Goal: Transaction & Acquisition: Purchase product/service

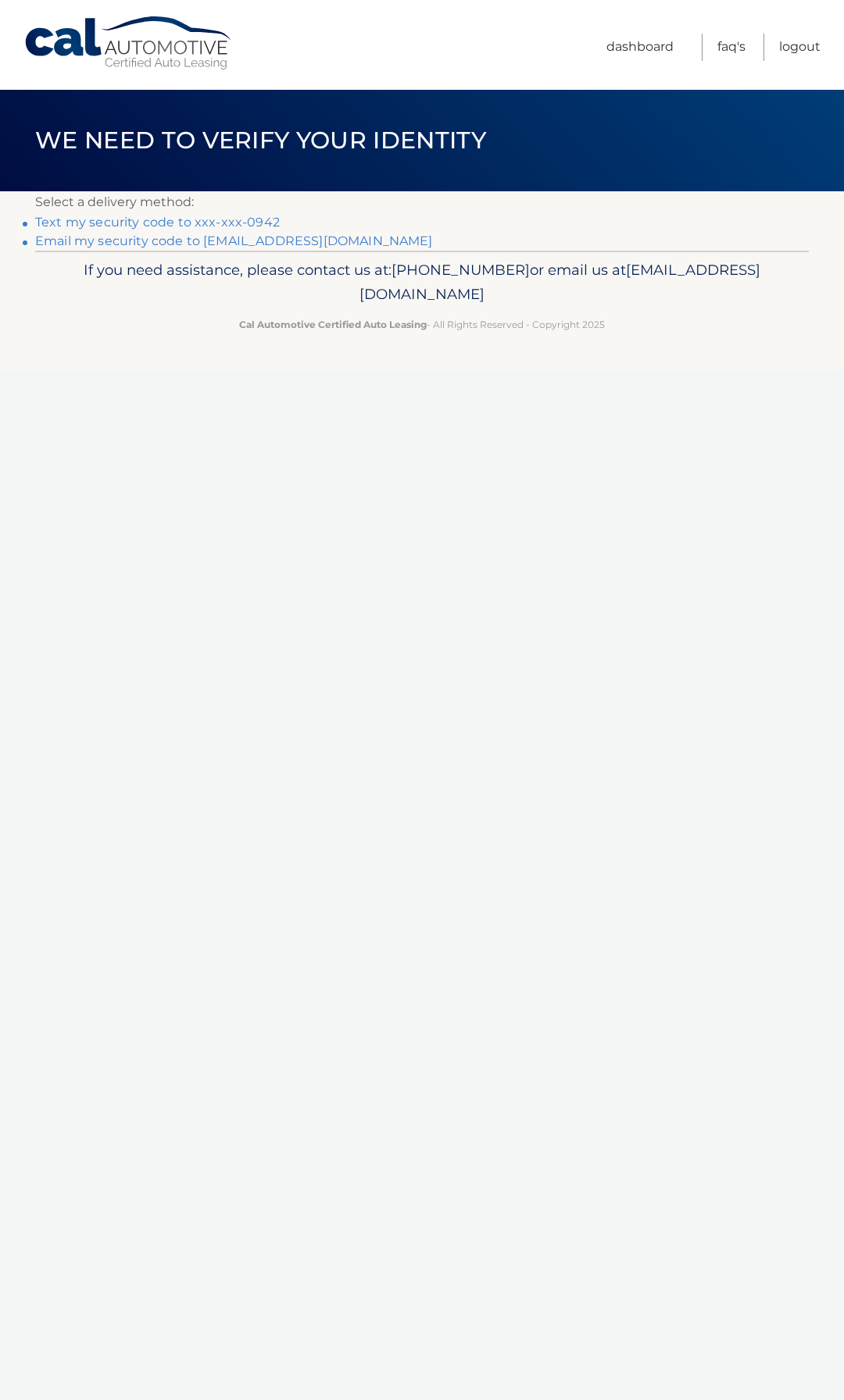
click at [230, 221] on link "Text my security code to xxx-xxx-0942" at bounding box center [157, 222] width 244 height 15
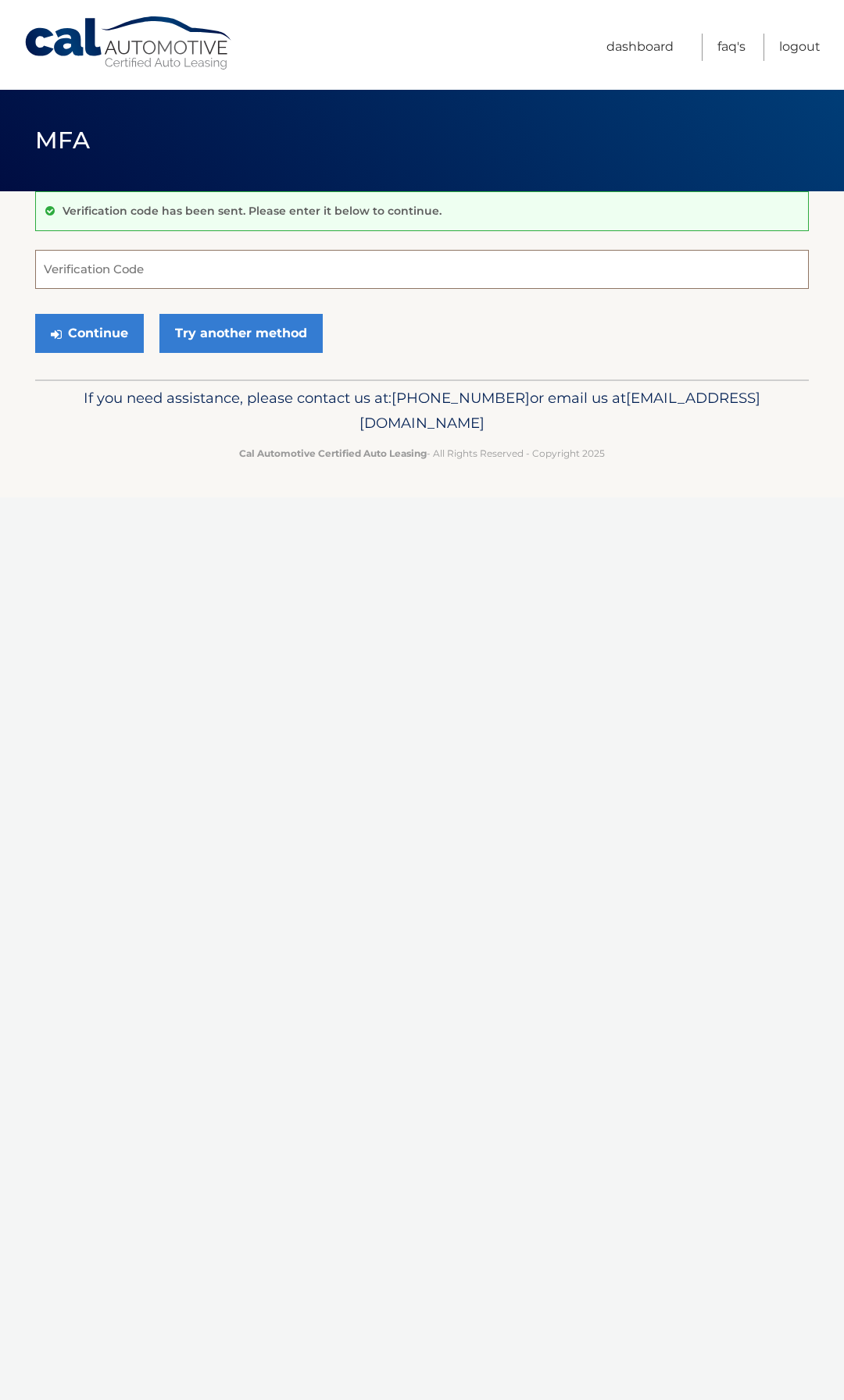
click at [185, 259] on input "Verification Code" at bounding box center [422, 269] width 774 height 39
type input "930537"
drag, startPoint x: 126, startPoint y: 327, endPoint x: 137, endPoint y: 317, distance: 14.9
click at [126, 328] on button "Continue" at bounding box center [90, 334] width 109 height 39
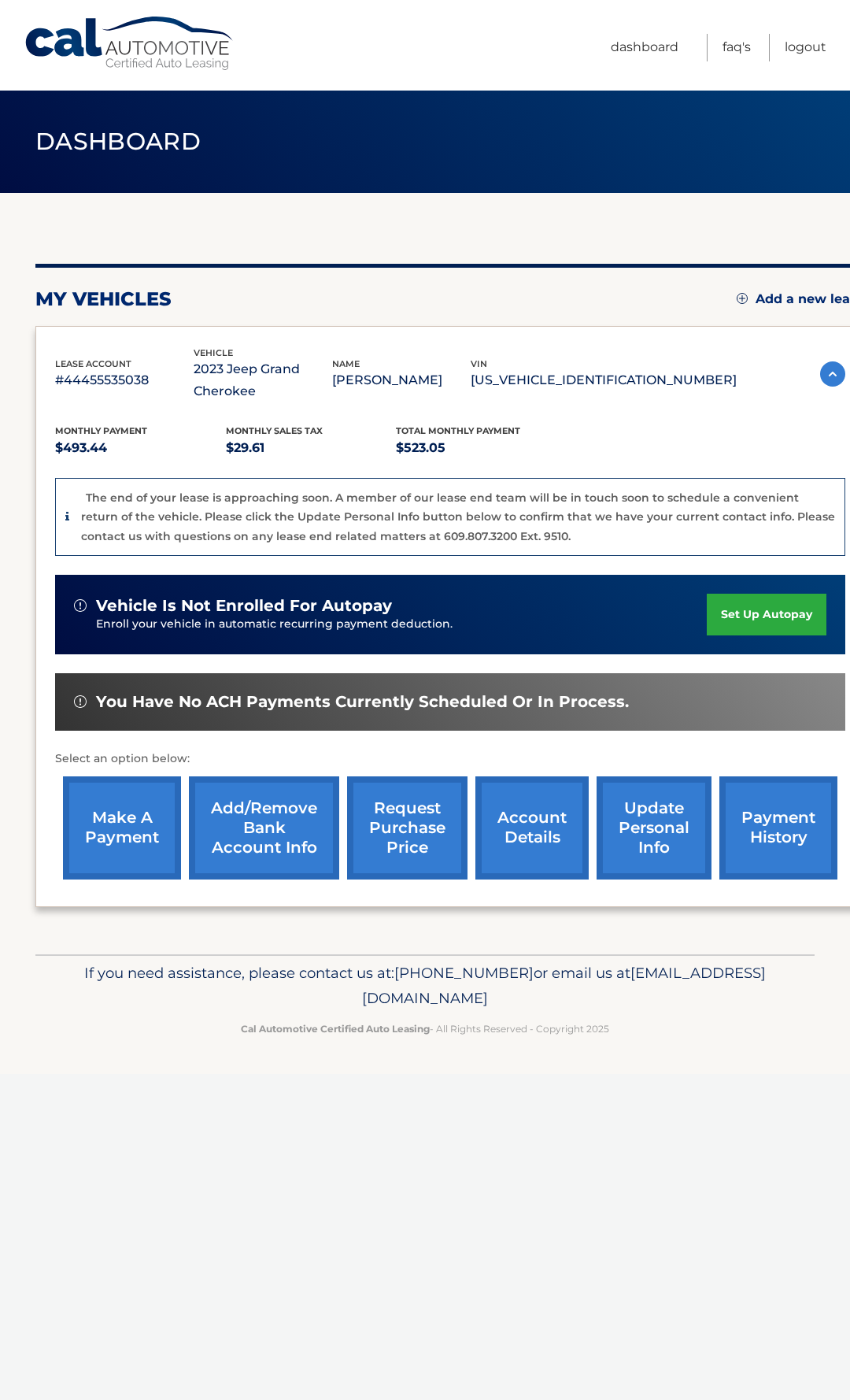
click at [134, 810] on link "make a payment" at bounding box center [121, 827] width 118 height 104
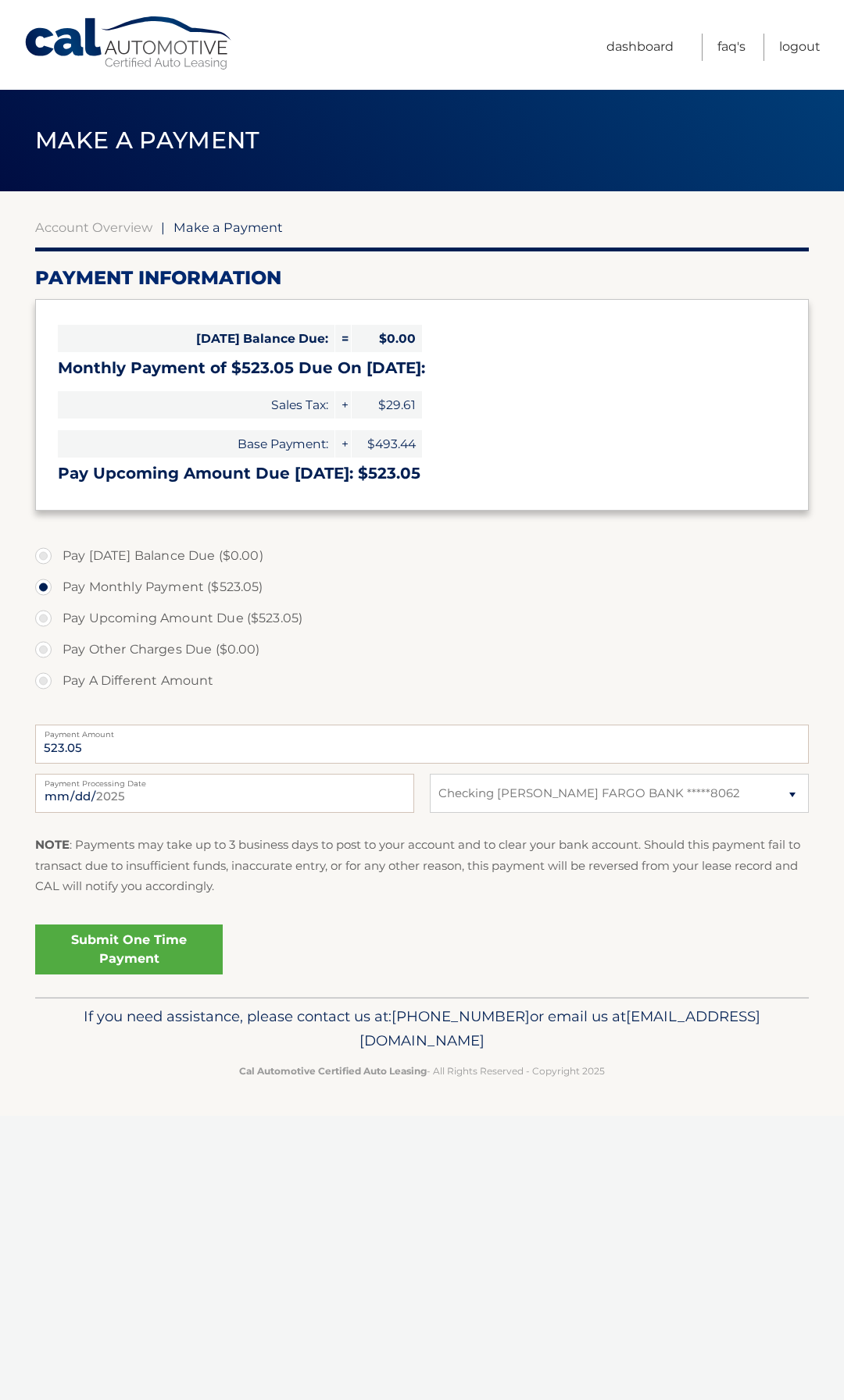
select select "NzYwZGU4ODYtNzU3Mi00YzQzLWI2MzQtM2NmMmI5ZjA4MmYz"
click at [150, 944] on link "Submit One Time Payment" at bounding box center [128, 949] width 187 height 50
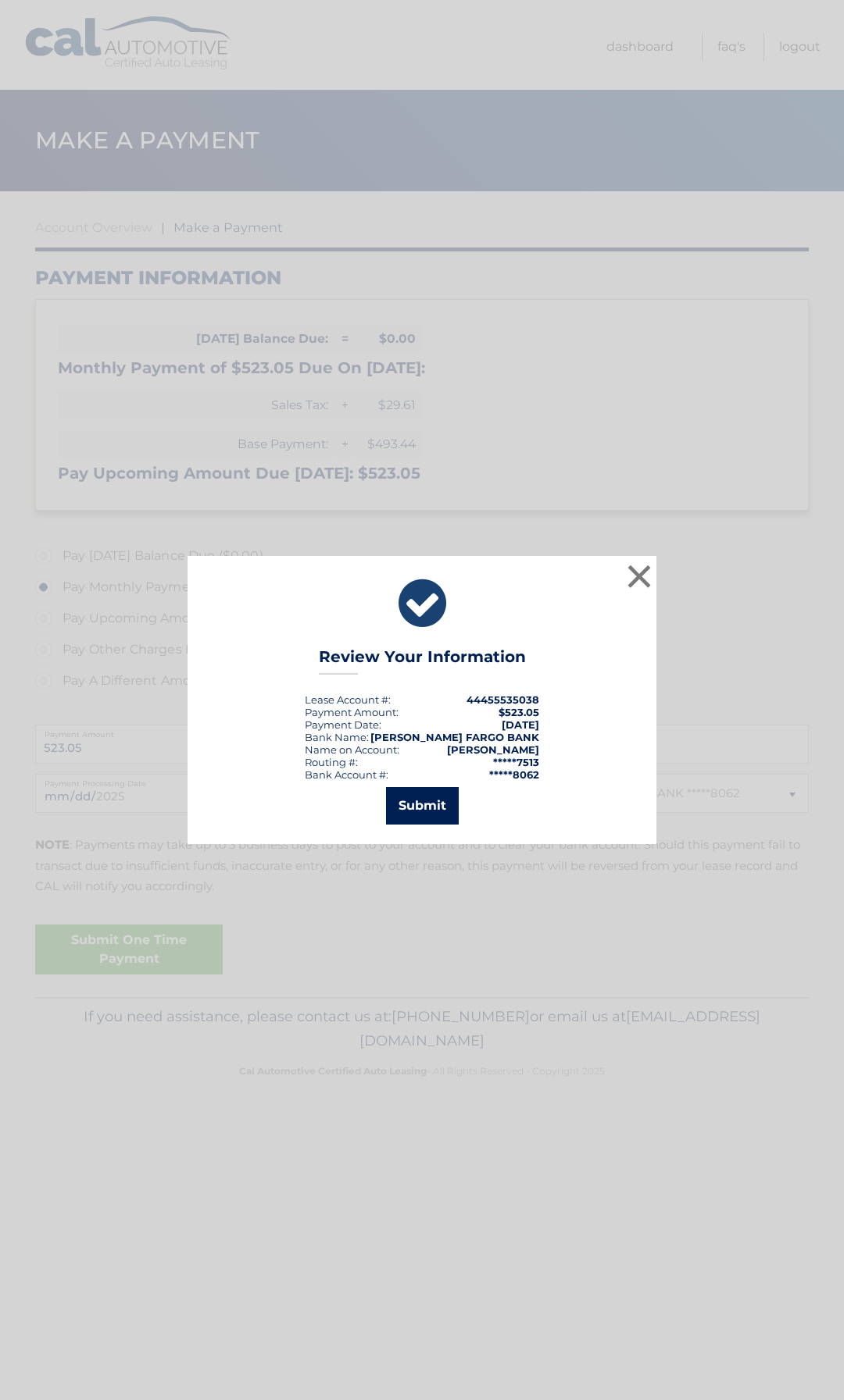
click at [422, 800] on button "Submit" at bounding box center [422, 806] width 73 height 38
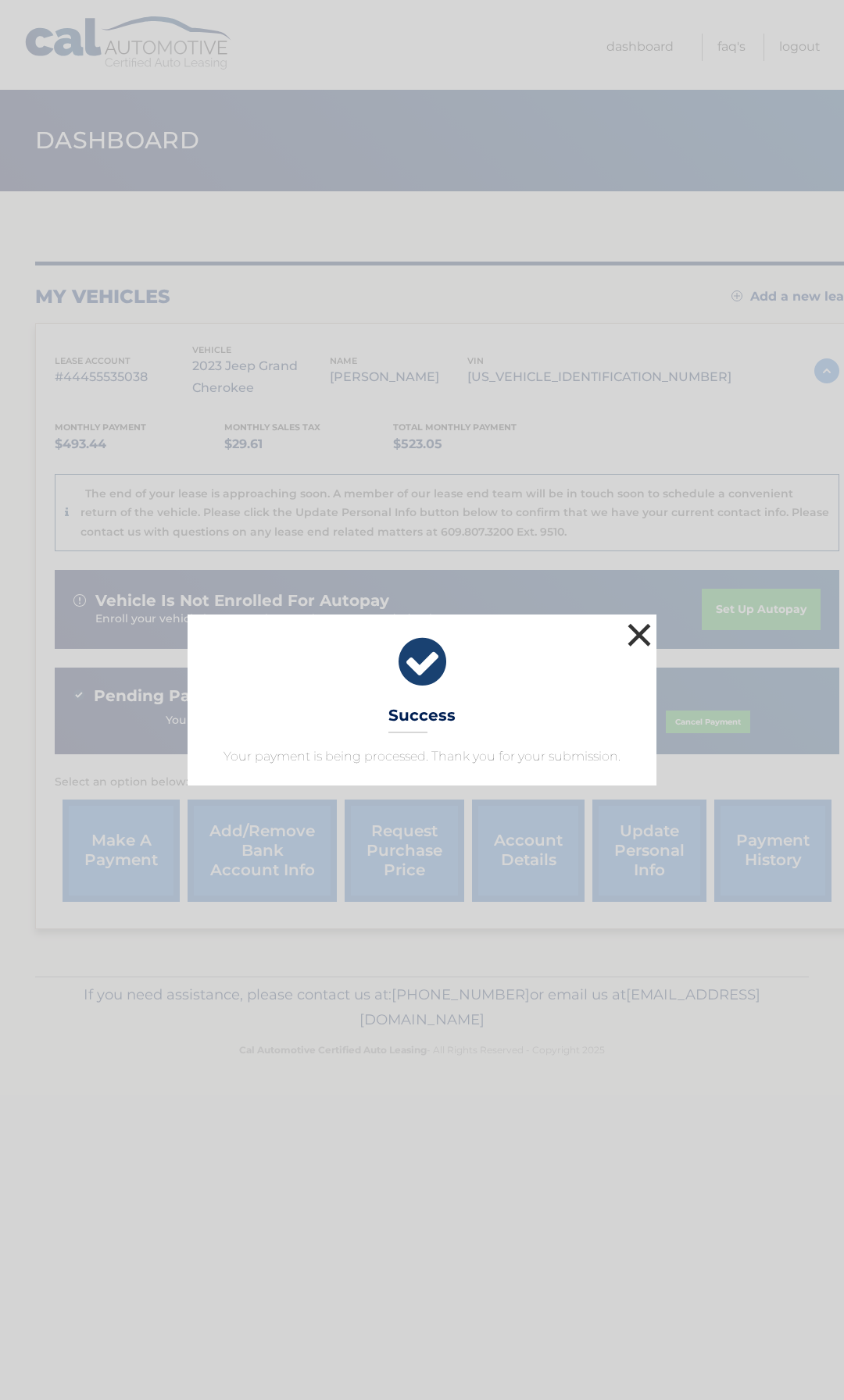
click at [644, 634] on button "×" at bounding box center [639, 635] width 32 height 32
